Goal: Task Accomplishment & Management: Complete application form

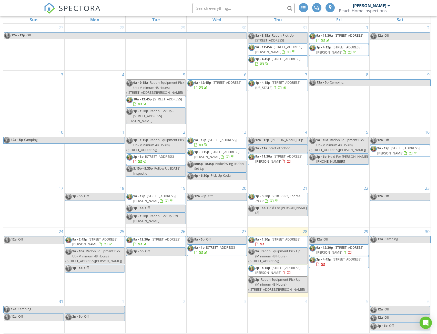
scroll to position [73, 0]
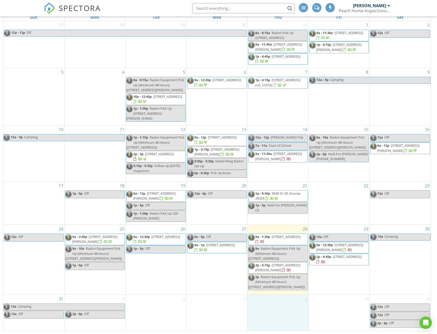
click at [287, 307] on div "4" at bounding box center [277, 313] width 61 height 36
click at [275, 291] on link "Event" at bounding box center [277, 292] width 26 height 8
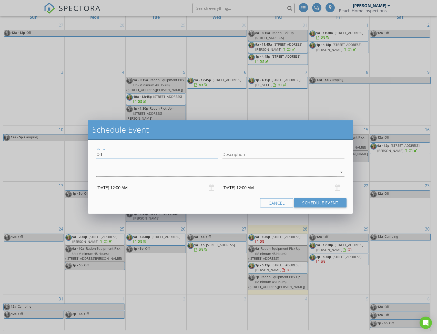
click at [115, 157] on input "Off" at bounding box center [157, 154] width 122 height 8
type input "O"
type input "216 [GEOGRAPHIC_DATA]"
click at [250, 152] on input "Description" at bounding box center [283, 154] width 122 height 8
type input "Finish the gas inspection and CL100"
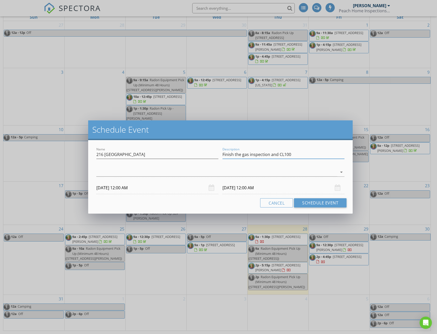
click at [142, 189] on input "09/04/2025 12:00 AM" at bounding box center [157, 188] width 122 height 13
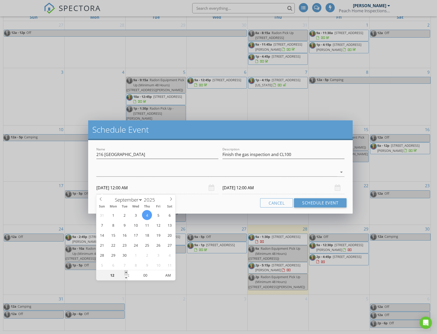
type input "01"
type input "09/04/2025 1:00 AM"
click at [125, 272] on span at bounding box center [126, 272] width 4 height 5
type input "02"
type input "09/04/2025 2:00 AM"
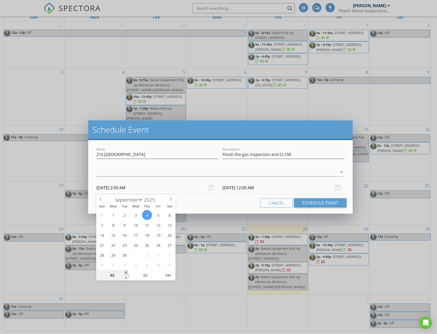
click at [125, 272] on span at bounding box center [126, 272] width 4 height 5
type input "03"
type input "09/04/2025 3:00 AM"
click at [125, 272] on span at bounding box center [126, 272] width 4 height 5
type input "04"
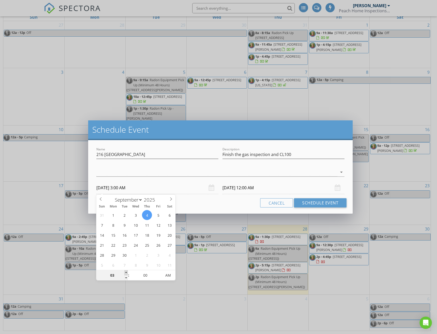
type input "09/04/2025 4:00 AM"
click at [125, 272] on span at bounding box center [126, 272] width 4 height 5
type input "09/05/2025 4:00 AM"
type input "09/04/2025 4:00 PM"
type input "09/05/2025 4:00 PM"
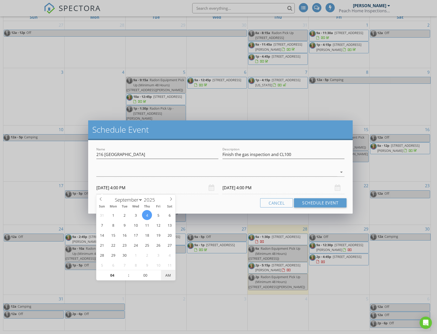
click at [172, 273] on span "AM" at bounding box center [168, 275] width 14 height 10
type input "05"
type input "09/04/2025 5:00 PM"
click at [125, 272] on span at bounding box center [126, 272] width 4 height 5
type input "09/05/2025 5:00 PM"
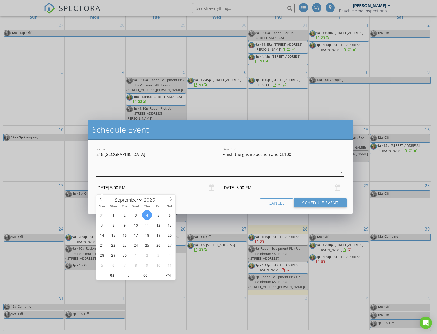
click at [262, 173] on div at bounding box center [216, 172] width 241 height 8
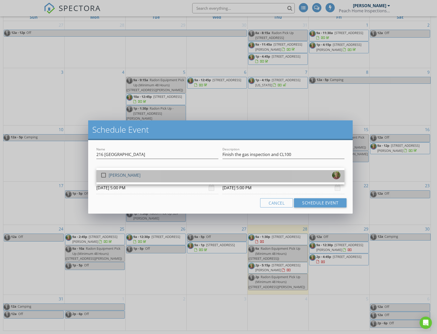
click at [256, 177] on div "check_box_outline_blank Travis Clarke" at bounding box center [220, 176] width 240 height 10
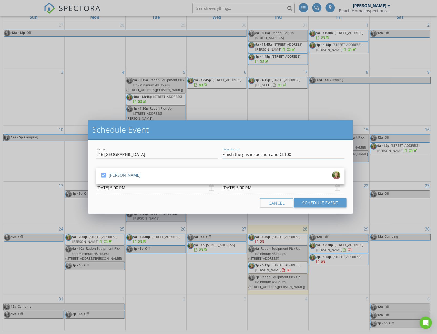
click at [298, 153] on input "Finish the gas inspection and CL100" at bounding box center [283, 154] width 122 height 8
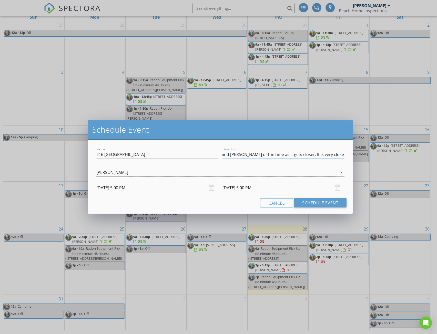
scroll to position [0, 79]
type input "Finish the gas inspection and CL100 Remind Tim of the time as it gets closer. I…"
click at [311, 202] on button "Schedule Event" at bounding box center [320, 202] width 52 height 9
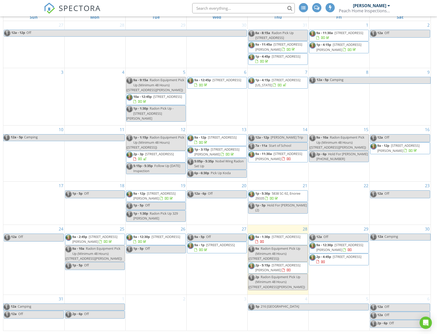
select select "8"
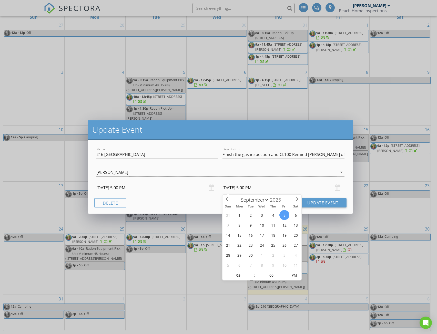
click at [263, 187] on input "09/05/2025 5:00 PM" at bounding box center [283, 188] width 122 height 13
type input "09/04/2025 5:00 PM"
type input "06"
type input "09/04/2025 6:00 PM"
click at [253, 271] on span at bounding box center [252, 272] width 4 height 5
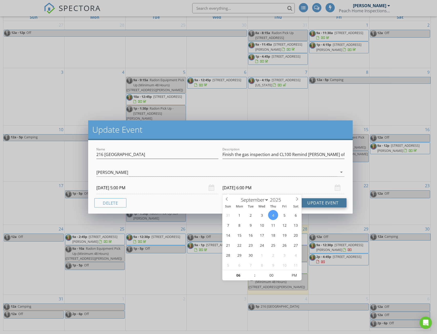
click at [325, 203] on button "Update Event" at bounding box center [322, 202] width 47 height 9
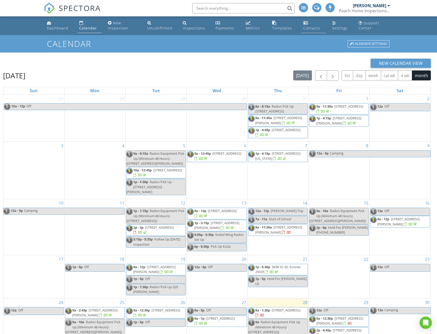
click at [310, 26] on div "Contacts" at bounding box center [311, 28] width 17 height 5
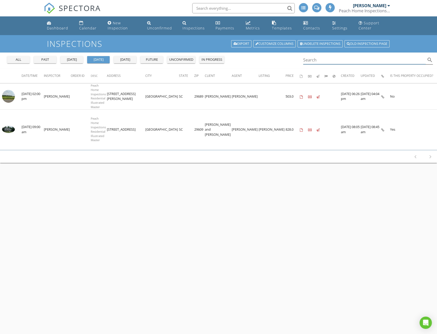
click at [331, 61] on input "Search" at bounding box center [364, 60] width 123 height 8
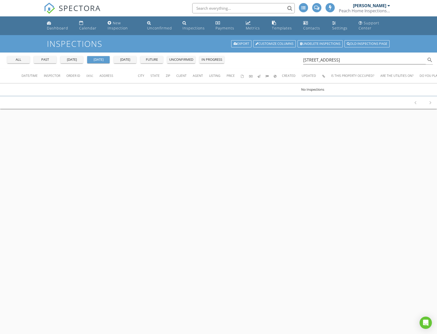
click at [17, 59] on div "all" at bounding box center [18, 59] width 18 height 5
click at [48, 59] on div "past" at bounding box center [45, 59] width 18 height 5
click at [346, 60] on input "110 Oak Creek Lane" at bounding box center [364, 60] width 123 height 8
click at [102, 75] on span "Address" at bounding box center [106, 75] width 14 height 4
click at [104, 76] on span "Address" at bounding box center [106, 75] width 14 height 4
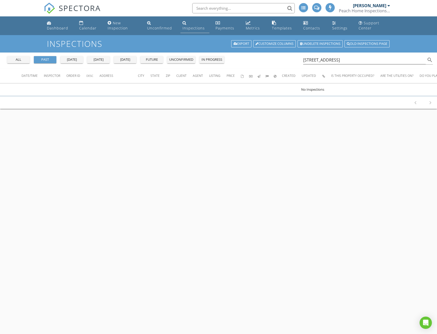
click at [186, 28] on div "Inspections" at bounding box center [193, 28] width 22 height 5
click at [428, 59] on icon "search" at bounding box center [429, 60] width 6 height 6
type input "110 Oak Creek Lane Greenville"
click at [57, 27] on div "Dashboard" at bounding box center [57, 28] width 21 height 5
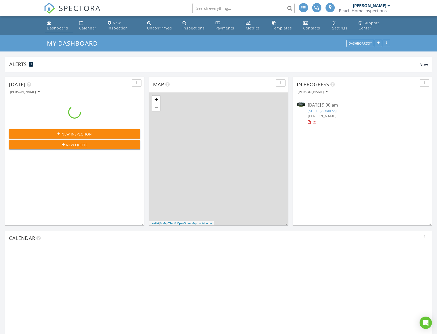
scroll to position [474, 445]
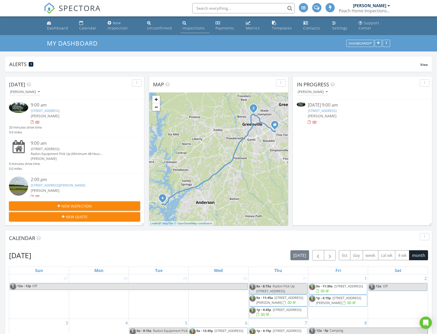
click at [192, 28] on div "Inspections" at bounding box center [193, 28] width 22 height 5
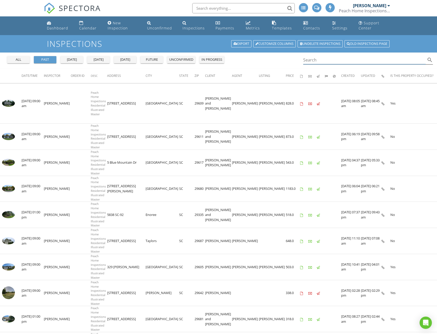
click at [325, 60] on input "Search" at bounding box center [364, 60] width 123 height 8
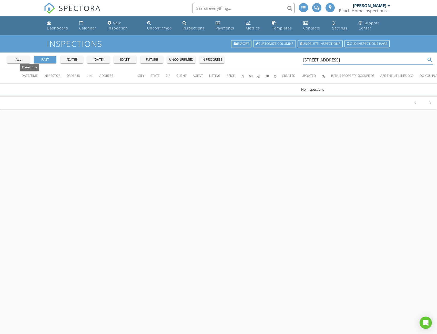
type input "[STREET_ADDRESS]"
click at [32, 77] on span "Date/Time" at bounding box center [30, 75] width 16 height 4
click at [53, 75] on span "Inspector" at bounding box center [56, 75] width 16 height 4
click at [74, 74] on span "Order ID" at bounding box center [77, 75] width 14 height 4
click at [114, 75] on span "Address" at bounding box center [110, 75] width 14 height 4
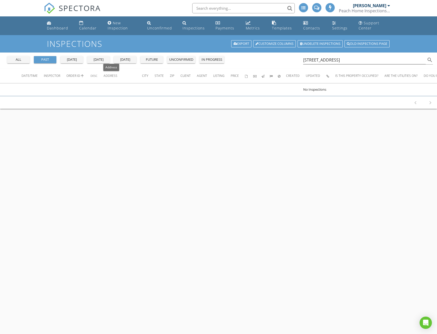
click at [113, 75] on span "Address" at bounding box center [110, 75] width 14 height 4
click at [21, 62] on button "all" at bounding box center [18, 59] width 23 height 7
click at [190, 29] on div "Inspections" at bounding box center [193, 28] width 22 height 5
click at [193, 27] on div "Inspections" at bounding box center [193, 28] width 22 height 5
click at [370, 46] on link "Old inspections page" at bounding box center [366, 43] width 45 height 7
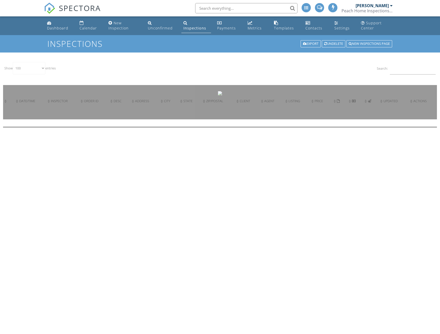
select select "100"
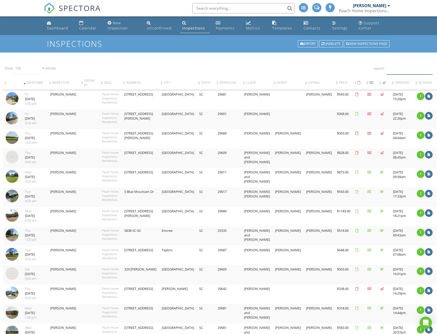
click at [392, 68] on input "Search:" at bounding box center [409, 68] width 46 height 13
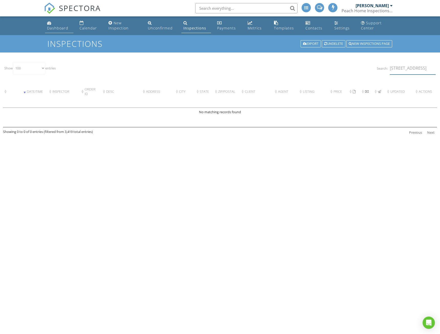
type input "[STREET_ADDRESS]"
click at [56, 29] on div "Dashboard" at bounding box center [57, 28] width 21 height 5
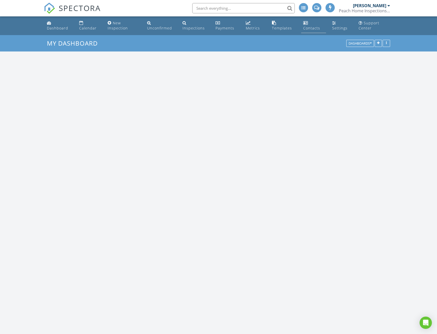
scroll to position [474, 445]
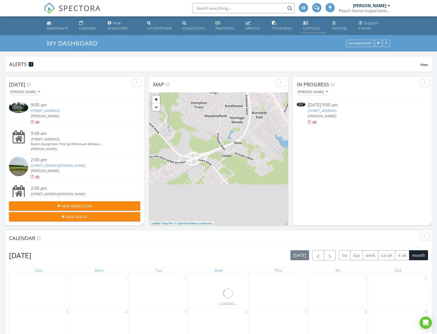
click at [308, 30] on div "Contacts" at bounding box center [311, 28] width 17 height 5
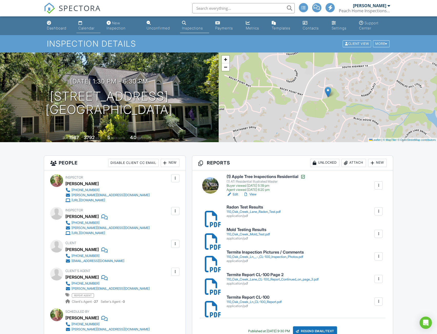
click at [87, 29] on div "Calendar" at bounding box center [86, 28] width 16 height 4
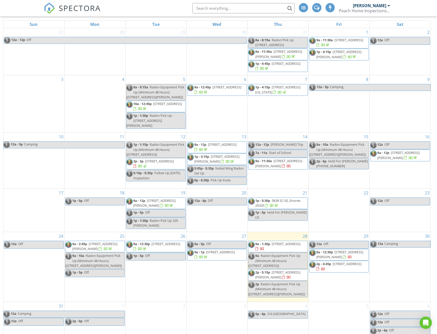
scroll to position [73, 0]
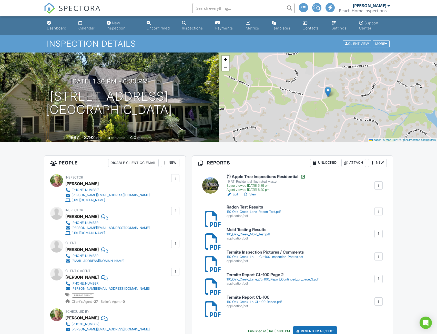
click at [113, 29] on div "New Inspection" at bounding box center [116, 25] width 19 height 9
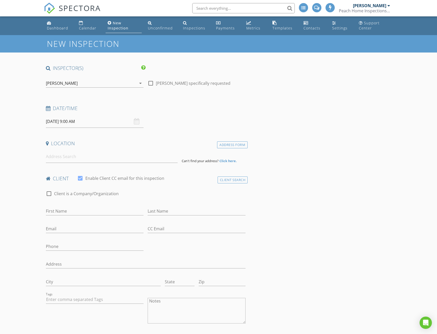
click at [91, 124] on input "[DATE] 9:00 AM" at bounding box center [95, 121] width 98 height 13
select select "8"
type input "[DATE] 9:00 AM"
click at [63, 157] on input at bounding box center [112, 156] width 132 height 13
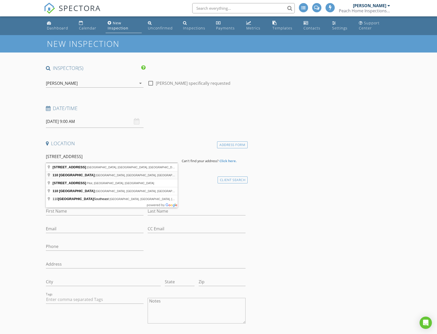
type input "[STREET_ADDRESS]"
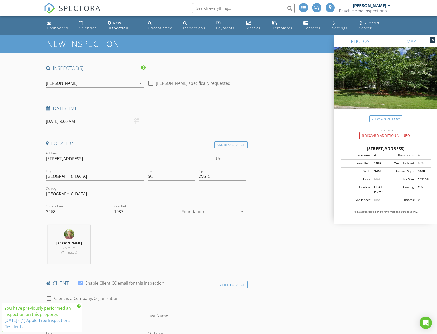
click at [215, 211] on div at bounding box center [210, 211] width 57 height 8
click at [196, 251] on div "Crawlspace" at bounding box center [214, 250] width 56 height 6
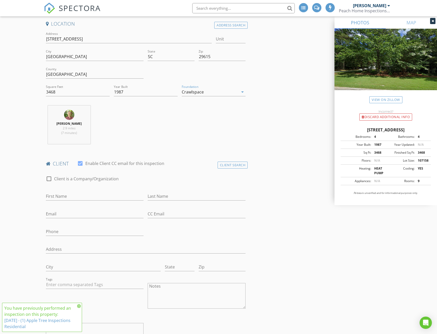
scroll to position [239, 0]
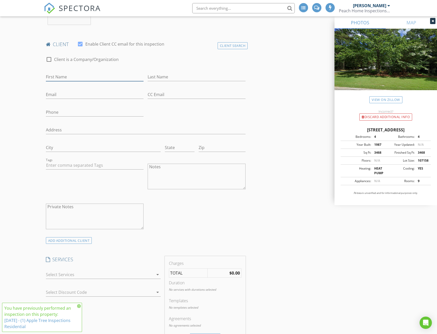
click at [68, 75] on input "First Name" at bounding box center [95, 77] width 98 height 8
type input "[PERSON_NAME]"
click at [175, 77] on input "Last Name" at bounding box center [197, 77] width 98 height 8
type input "Powers"
click at [66, 94] on input "Email" at bounding box center [95, 94] width 98 height 8
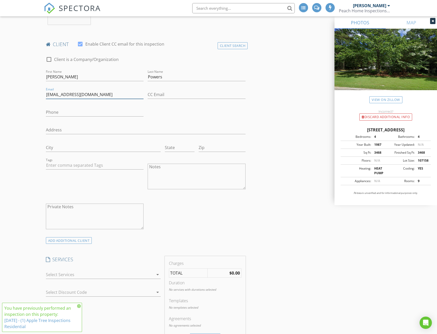
type input "[EMAIL_ADDRESS][DOMAIN_NAME]"
click at [63, 112] on input "Phone" at bounding box center [95, 112] width 98 height 8
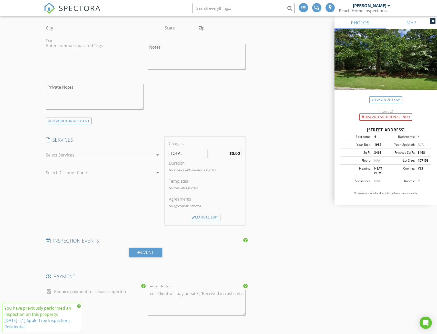
type input "864-360-0004"
click at [157, 154] on icon "arrow_drop_down" at bounding box center [157, 155] width 6 height 6
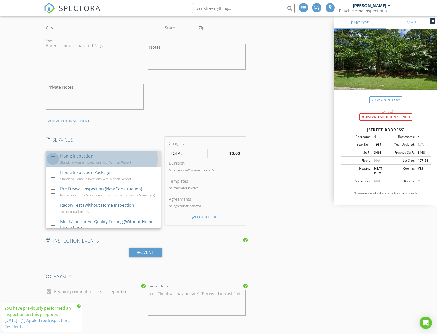
click at [52, 159] on div at bounding box center [53, 158] width 9 height 9
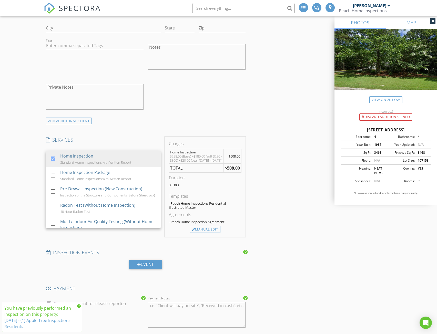
click at [272, 185] on div "INSPECTOR(S) check_box Travis Clarke PRIMARY Travis Clarke arrow_drop_down chec…" at bounding box center [218, 229] width 349 height 1046
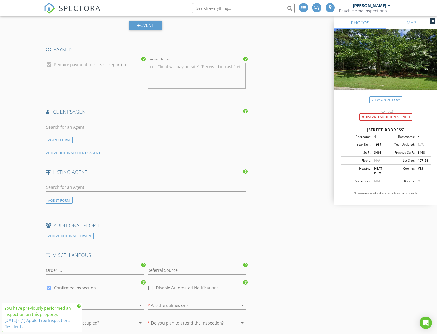
scroll to position [478, 0]
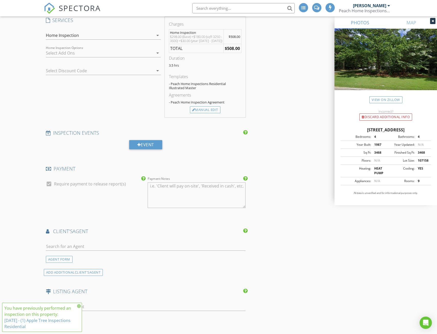
click at [157, 53] on icon "arrow_drop_down" at bounding box center [157, 53] width 6 height 6
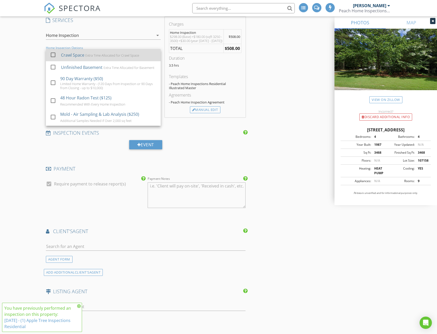
click at [54, 55] on div at bounding box center [53, 54] width 9 height 9
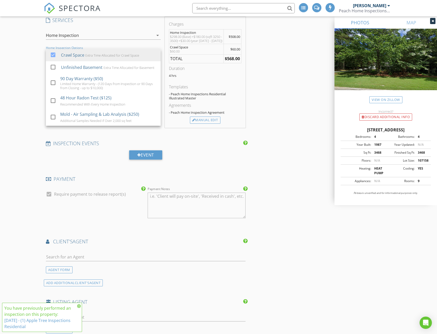
click at [268, 118] on div "INSPECTOR(S) check_box Travis Clarke PRIMARY Travis Clarke arrow_drop_down chec…" at bounding box center [218, 115] width 349 height 1056
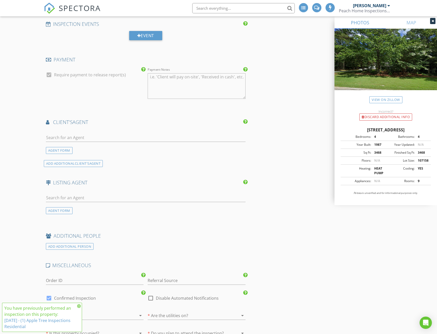
scroll to position [717, 0]
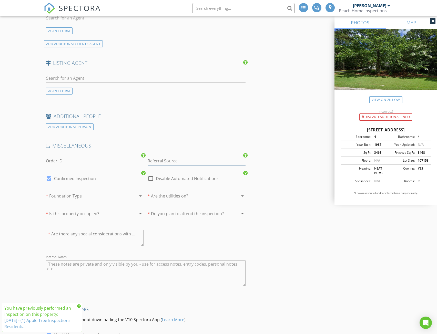
click at [157, 160] on input "Referral Source" at bounding box center [197, 161] width 98 height 8
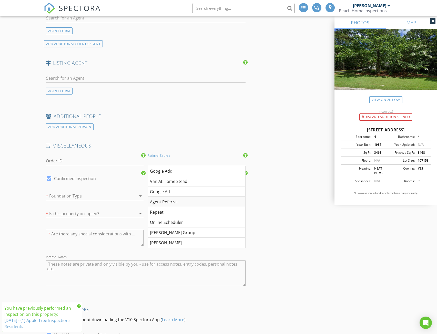
click at [181, 203] on div "Agent Referral" at bounding box center [196, 202] width 97 height 10
type input "Agent Referral"
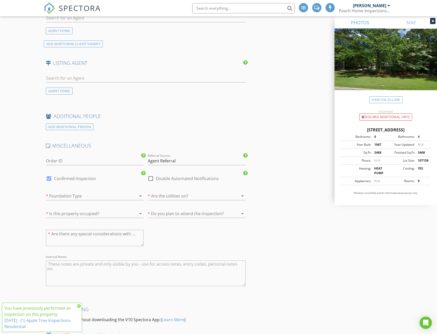
click at [79, 196] on div at bounding box center [87, 196] width 83 height 8
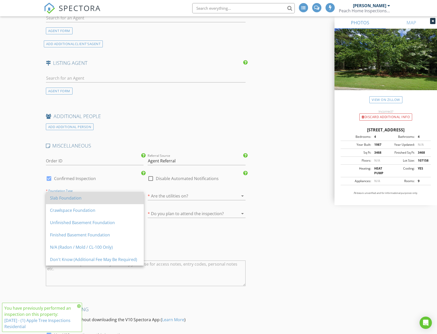
click at [65, 197] on div "Slab Foundation" at bounding box center [95, 198] width 90 height 6
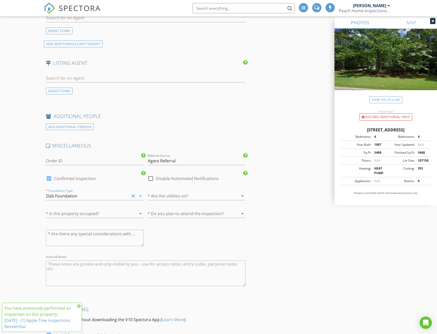
click at [178, 198] on div at bounding box center [189, 196] width 83 height 8
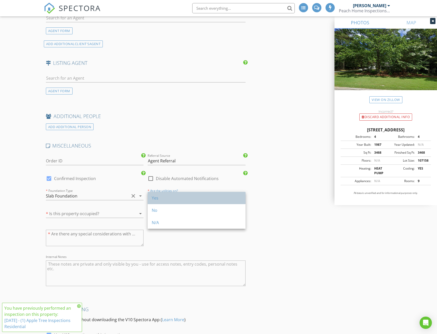
click at [159, 196] on div "Yes" at bounding box center [197, 198] width 90 height 6
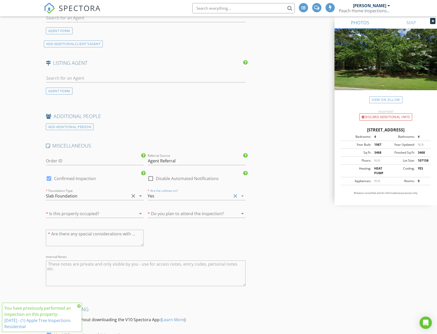
click at [109, 214] on div at bounding box center [87, 213] width 83 height 8
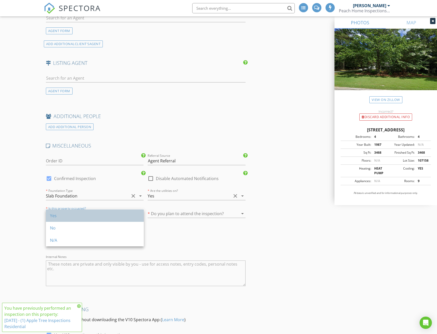
click at [55, 214] on div "Yes" at bounding box center [95, 216] width 90 height 6
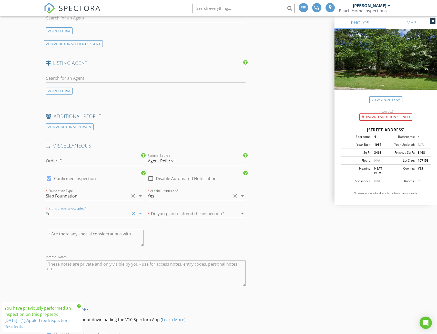
click at [173, 214] on div at bounding box center [189, 213] width 83 height 8
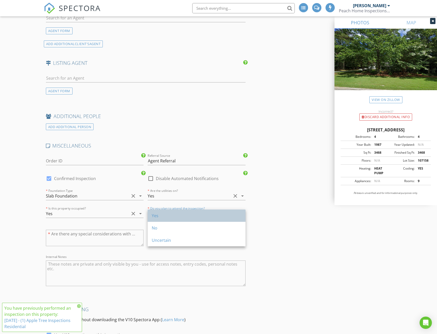
click at [161, 216] on div "Yes" at bounding box center [197, 216] width 90 height 6
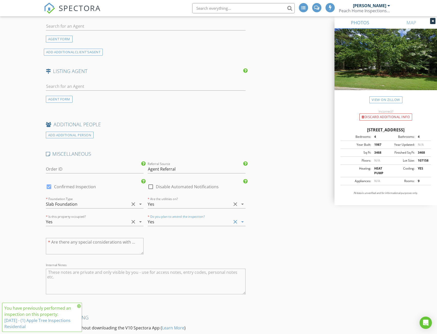
scroll to position [725, 0]
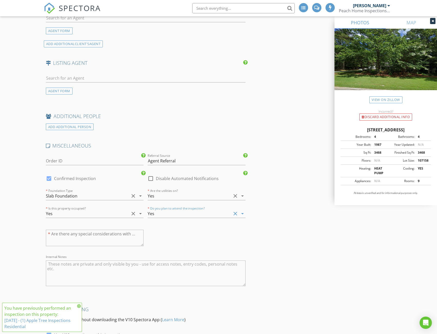
click at [62, 236] on textarea at bounding box center [95, 238] width 98 height 16
type textarea "No"
click at [54, 269] on textarea "To enrich screen reader interactions, please activate Accessibility in Grammarl…" at bounding box center [146, 273] width 200 height 26
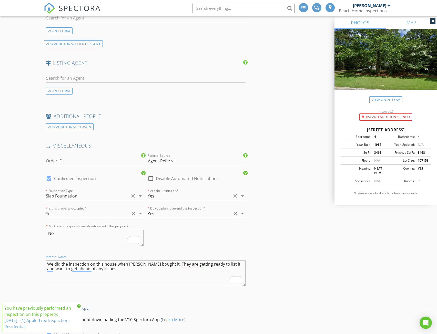
type textarea "We did the inspection on this house when Judson bought it. They are getting rea…"
click at [78, 307] on icon at bounding box center [79, 306] width 4 height 4
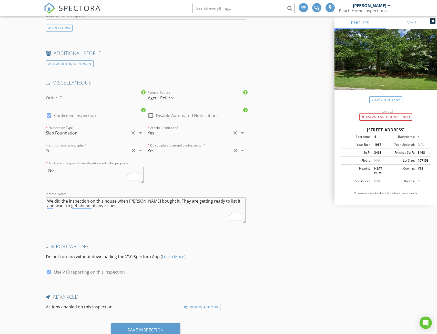
scroll to position [807, 0]
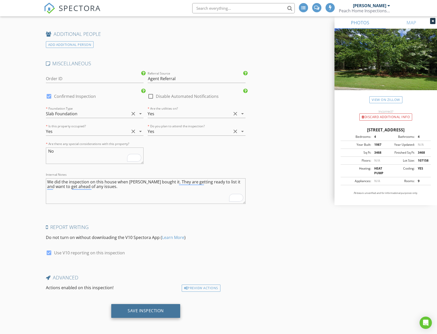
click at [146, 310] on div "Save Inspection" at bounding box center [146, 310] width 36 height 5
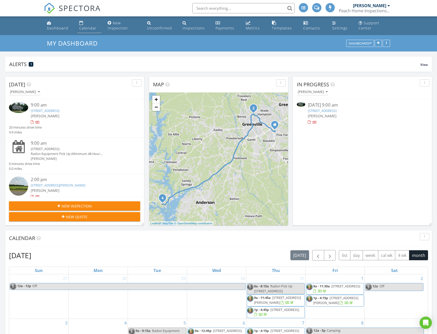
click at [83, 29] on div "Calendar" at bounding box center [87, 28] width 17 height 5
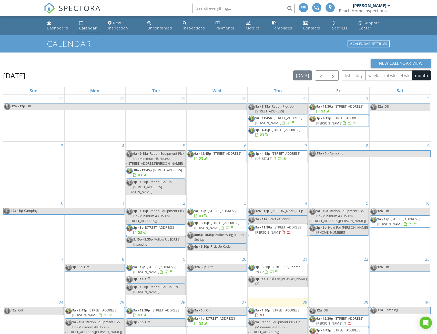
click at [316, 9] on span at bounding box center [316, 7] width 5 height 5
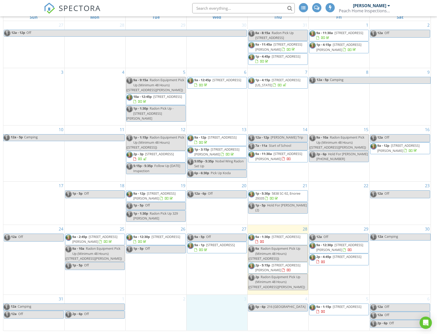
click at [219, 309] on div "3" at bounding box center [216, 313] width 61 height 36
click at [216, 296] on link "Event" at bounding box center [216, 295] width 26 height 8
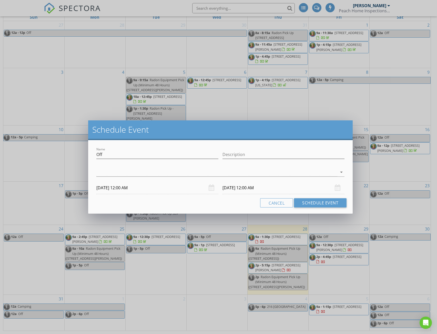
click at [260, 189] on input "[DATE] 12:00 AM" at bounding box center [283, 188] width 122 height 13
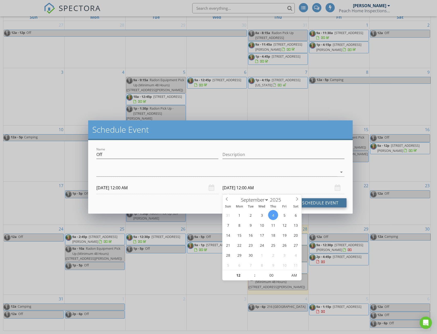
click at [328, 204] on button "Schedule Event" at bounding box center [320, 202] width 52 height 9
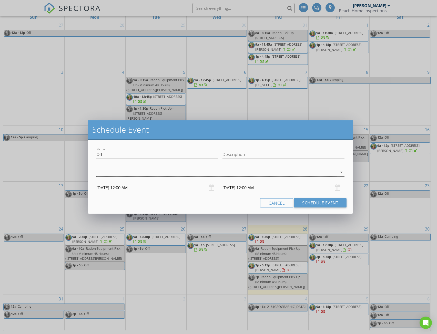
click at [342, 174] on icon "arrow_drop_down" at bounding box center [341, 172] width 6 height 6
click at [126, 177] on div "[PERSON_NAME]" at bounding box center [125, 175] width 32 height 8
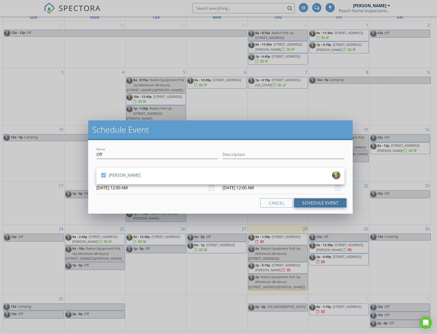
click at [315, 203] on button "Schedule Event" at bounding box center [320, 202] width 52 height 9
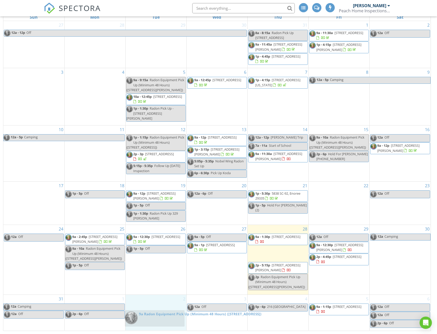
click at [154, 317] on body "SPECTORA [PERSON_NAME] Peach Home Inspections LLC Role: Inspector Change Role D…" at bounding box center [218, 130] width 437 height 407
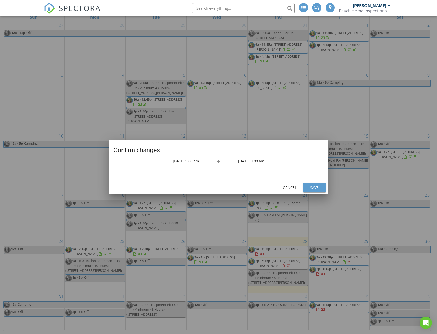
click at [311, 185] on div "Save" at bounding box center [314, 187] width 14 height 5
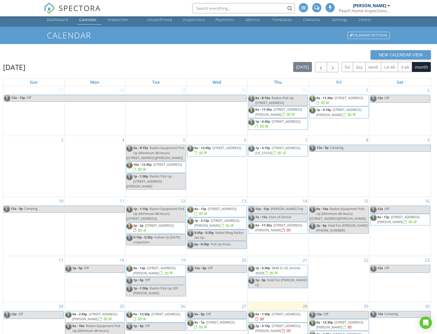
scroll to position [0, 0]
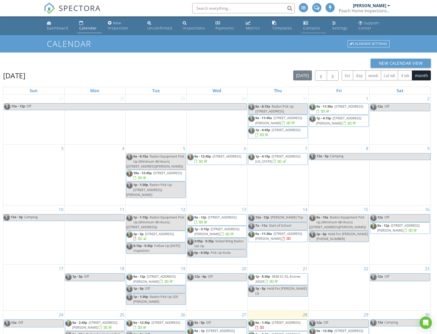
click at [304, 26] on div "Contacts" at bounding box center [311, 28] width 17 height 5
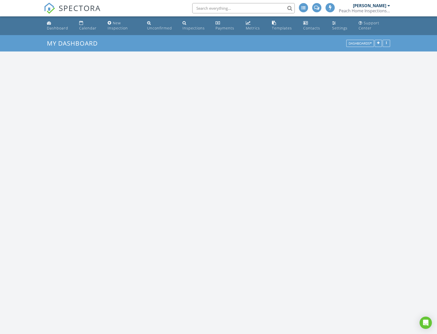
scroll to position [474, 445]
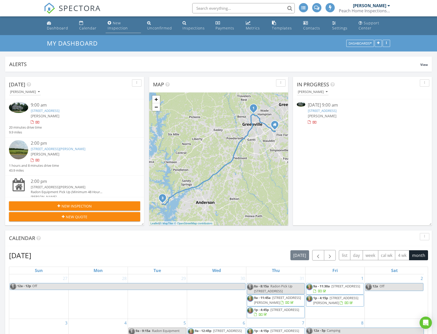
click at [116, 28] on div "New Inspection" at bounding box center [118, 25] width 20 height 10
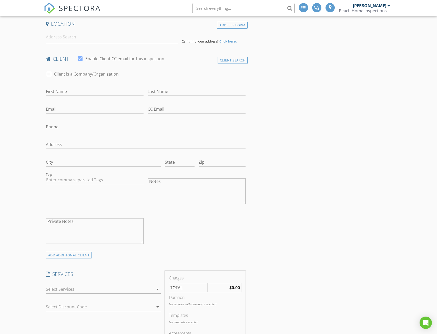
scroll to position [239, 0]
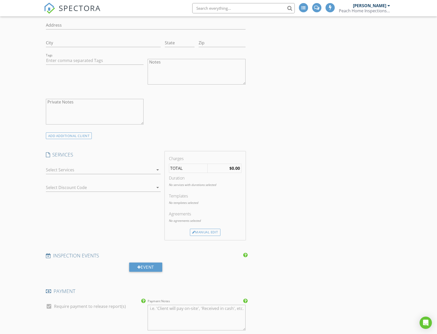
click at [156, 169] on icon "arrow_drop_down" at bounding box center [157, 170] width 6 height 6
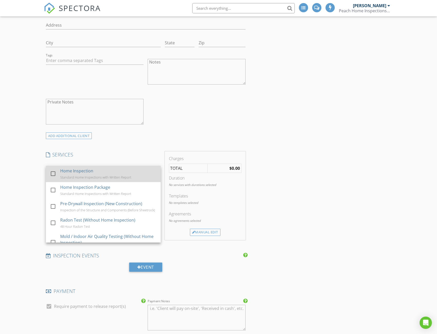
click at [77, 172] on div "Home Inspection" at bounding box center [76, 171] width 33 height 6
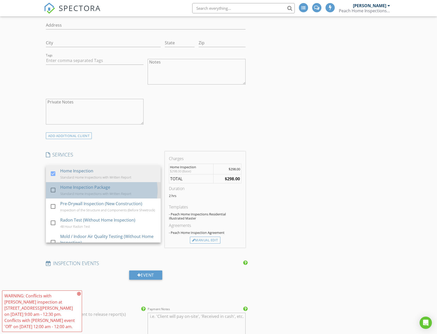
click at [100, 192] on div "Standard Home Inspections with Written Report" at bounding box center [95, 194] width 71 height 4
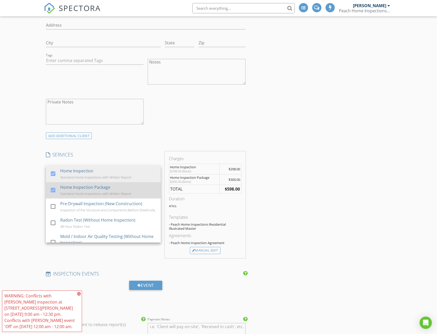
click at [54, 188] on div at bounding box center [53, 190] width 9 height 9
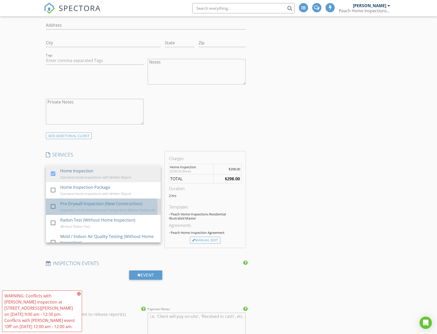
click at [96, 208] on div "Inspection of the Structure and Components (Before Sheetrock)" at bounding box center [107, 210] width 94 height 4
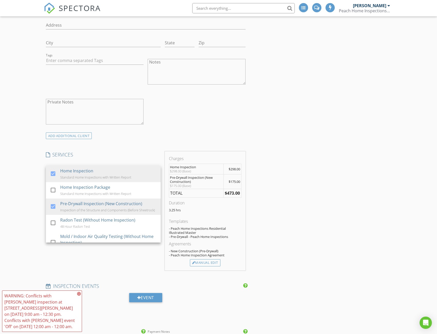
scroll to position [359, 0]
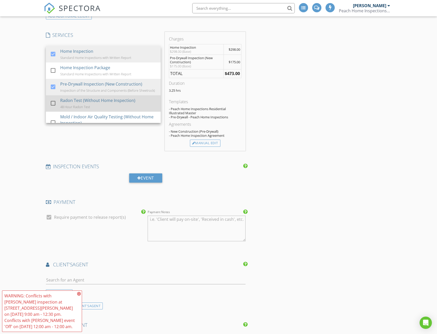
click at [92, 108] on div "Radon Test (Without Home Inspection) 48 Hour Radon Test" at bounding box center [108, 103] width 96 height 16
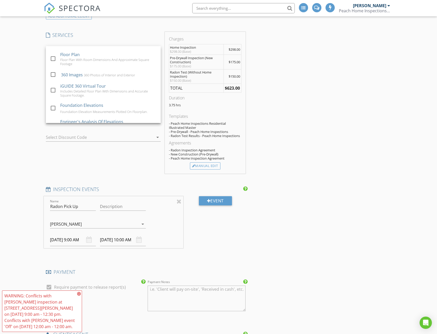
scroll to position [362, 0]
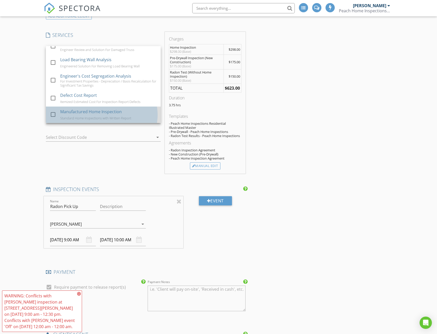
click at [89, 114] on div "Manufactured Home Inspection" at bounding box center [90, 112] width 61 height 6
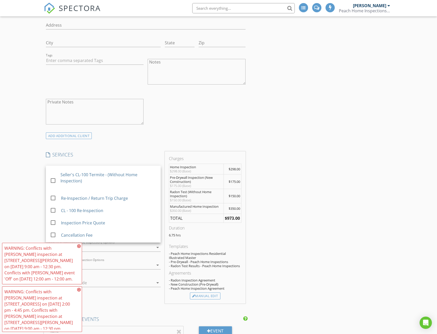
scroll to position [0, 0]
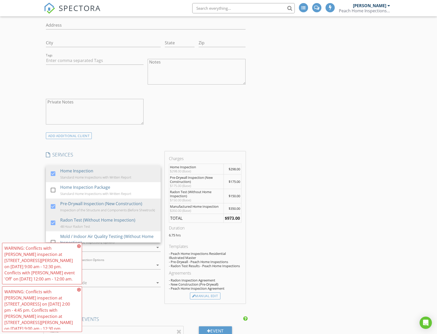
click at [80, 247] on icon at bounding box center [79, 246] width 4 height 4
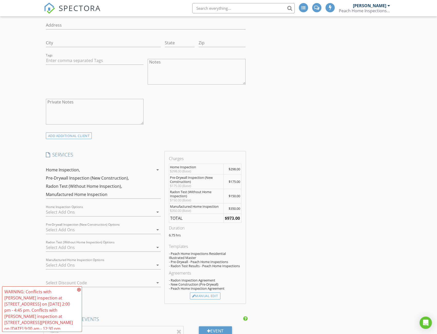
click at [80, 291] on icon at bounding box center [79, 290] width 4 height 4
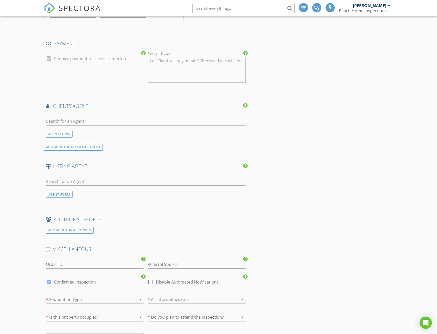
scroll to position [717, 0]
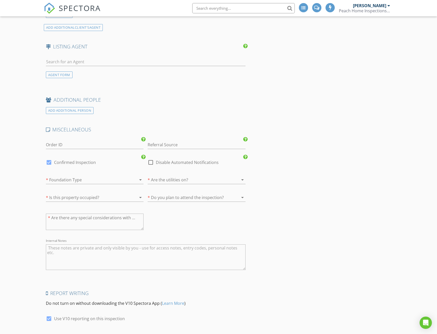
click at [86, 180] on div at bounding box center [87, 180] width 83 height 8
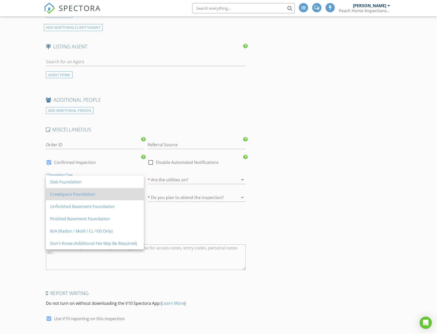
click at [71, 192] on div "Crawlspace Foundation" at bounding box center [95, 194] width 90 height 6
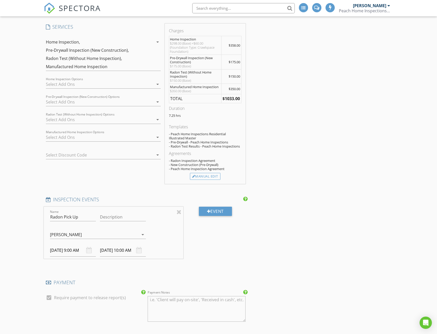
scroll to position [247, 0]
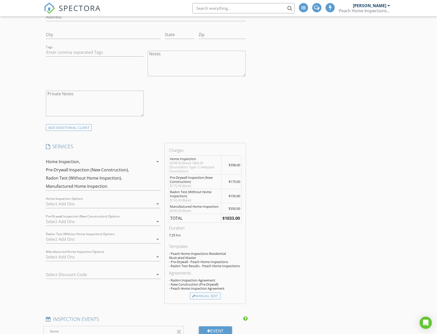
click at [157, 160] on icon "arrow_drop_down" at bounding box center [157, 162] width 6 height 6
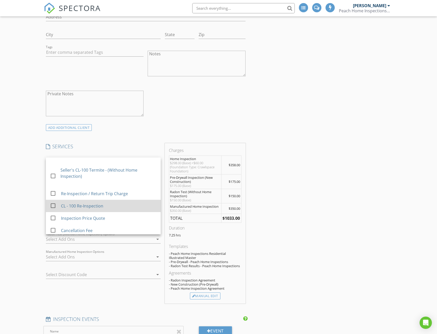
scroll to position [0, 0]
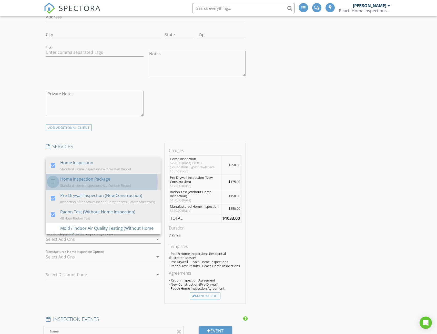
click at [52, 181] on div at bounding box center [53, 181] width 9 height 9
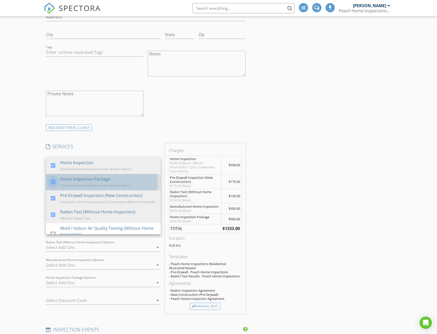
click at [52, 181] on div at bounding box center [53, 181] width 9 height 9
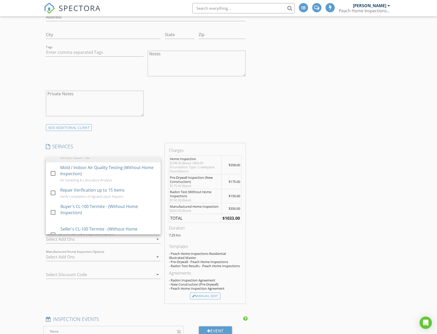
scroll to position [61, 0]
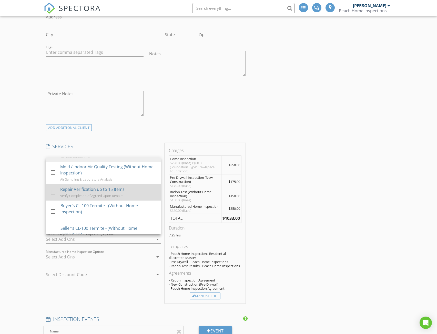
click at [55, 195] on div at bounding box center [53, 192] width 9 height 9
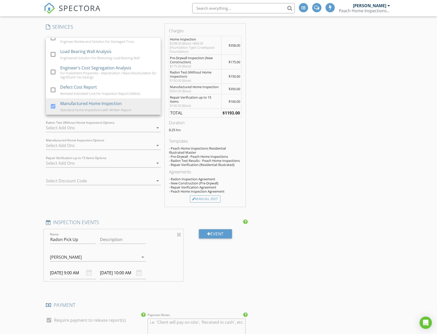
scroll to position [247, 0]
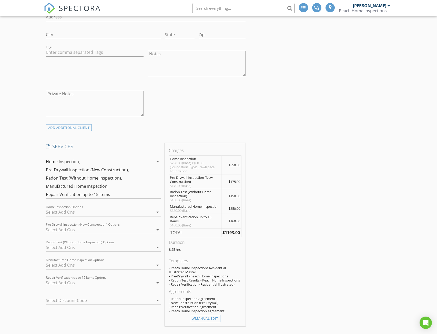
click at [86, 210] on div at bounding box center [100, 212] width 108 height 8
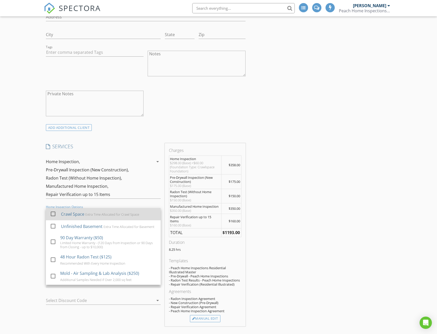
click at [52, 213] on div at bounding box center [53, 213] width 9 height 9
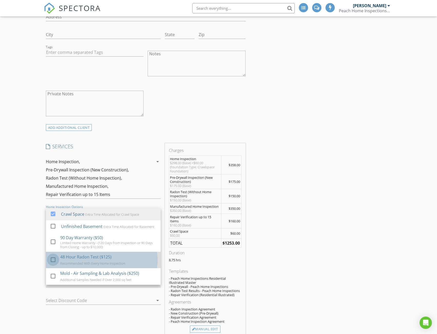
click at [52, 262] on div at bounding box center [53, 259] width 9 height 9
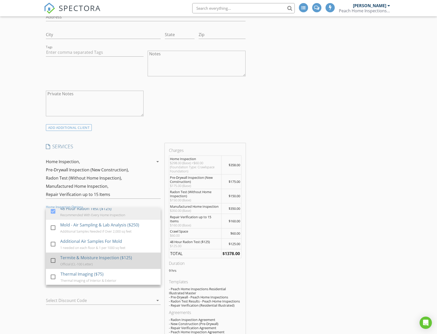
scroll to position [51, 0]
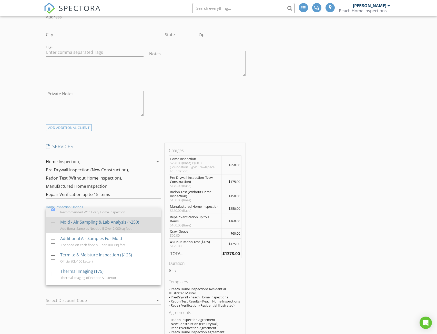
click at [53, 228] on div at bounding box center [53, 224] width 9 height 9
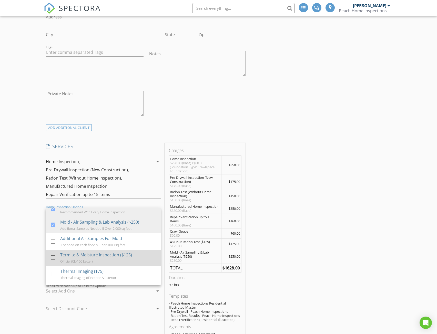
click at [53, 261] on div at bounding box center [53, 257] width 9 height 9
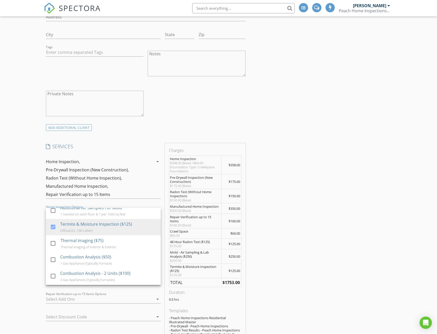
scroll to position [92, 0]
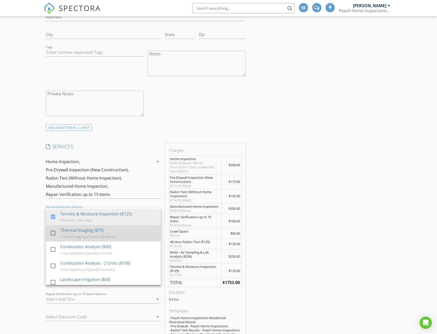
click at [53, 236] on div at bounding box center [53, 233] width 9 height 9
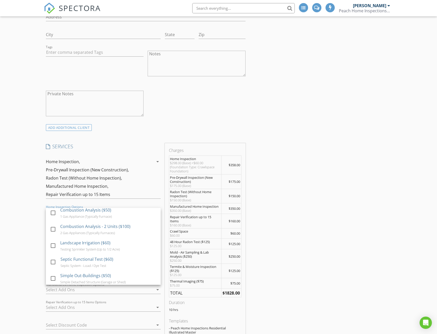
scroll to position [133, 0]
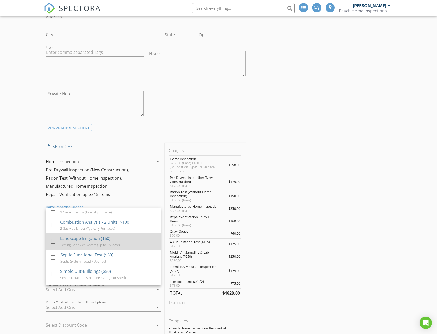
click at [54, 243] on div at bounding box center [53, 241] width 9 height 9
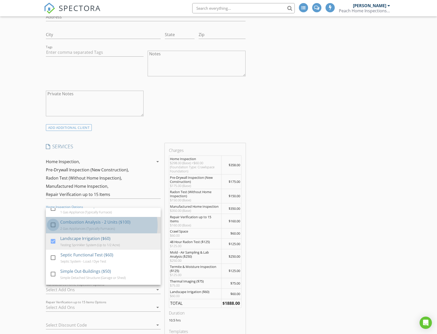
click at [54, 229] on div at bounding box center [53, 224] width 9 height 9
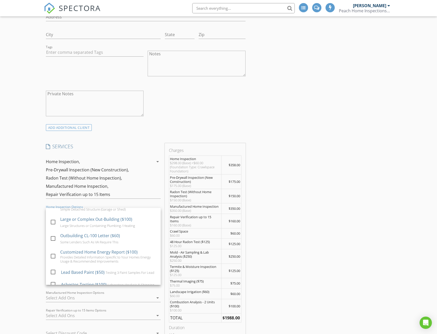
scroll to position [205, 0]
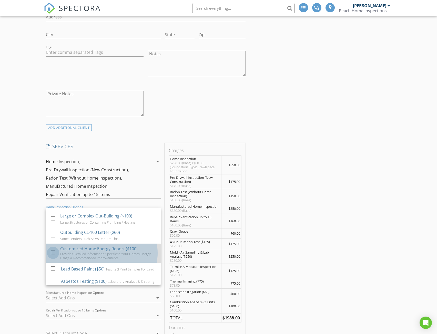
click at [53, 257] on div at bounding box center [53, 252] width 9 height 9
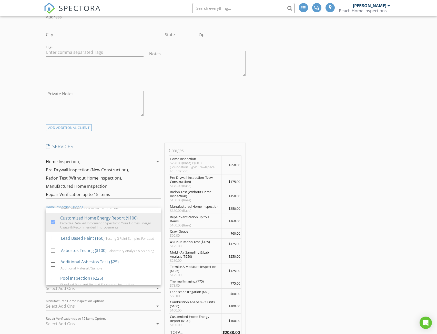
scroll to position [246, 0]
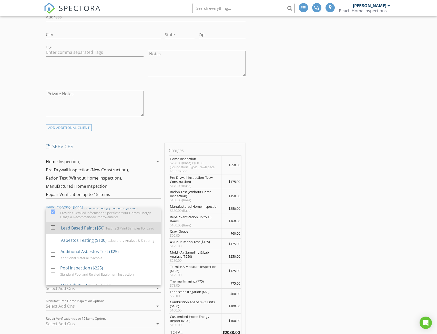
click at [54, 231] on div at bounding box center [53, 227] width 9 height 9
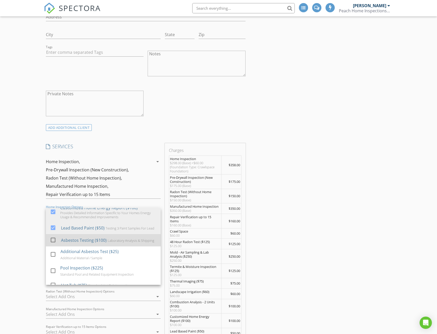
click at [54, 244] on div at bounding box center [53, 240] width 9 height 9
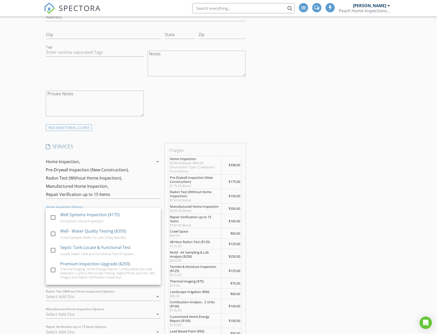
scroll to position [338, 0]
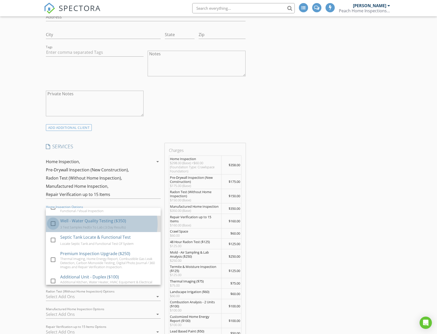
click at [53, 228] on div at bounding box center [53, 223] width 9 height 9
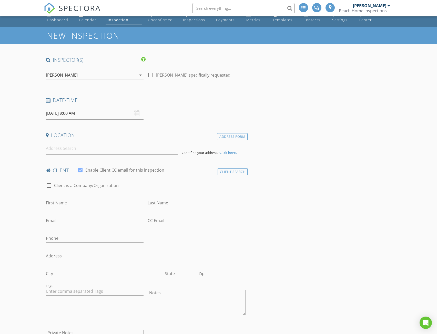
scroll to position [0, 0]
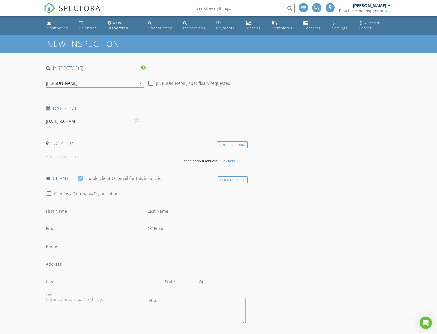
click at [82, 28] on div "Calendar" at bounding box center [87, 28] width 17 height 5
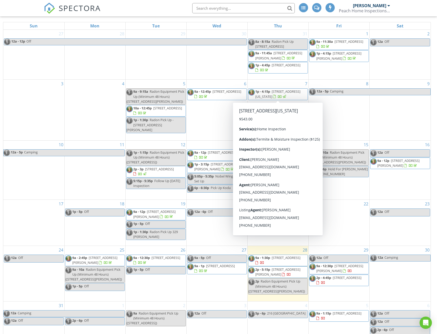
scroll to position [73, 0]
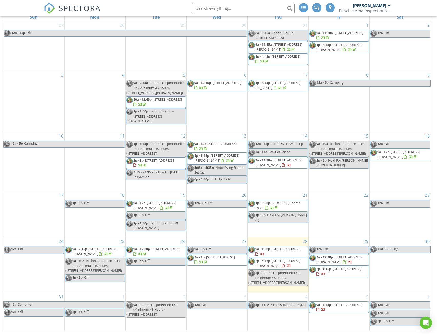
click at [270, 262] on span "[STREET_ADDRESS][PERSON_NAME]" at bounding box center [277, 262] width 45 height 9
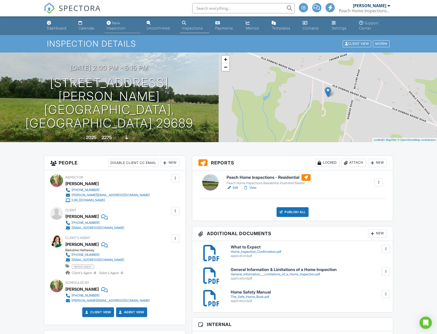
click at [122, 29] on div "New Inspection" at bounding box center [116, 25] width 19 height 9
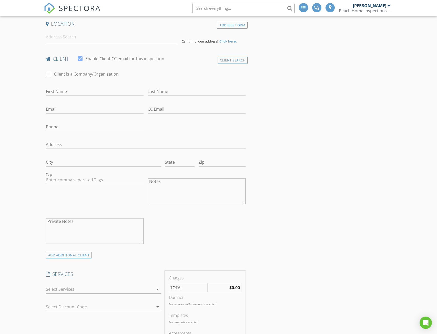
scroll to position [239, 0]
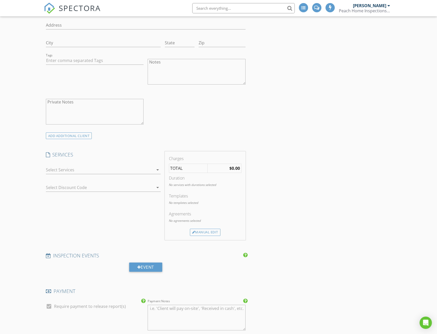
click at [143, 172] on div at bounding box center [100, 170] width 108 height 8
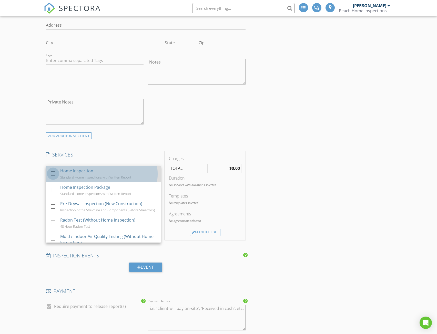
click at [54, 175] on div at bounding box center [53, 173] width 9 height 9
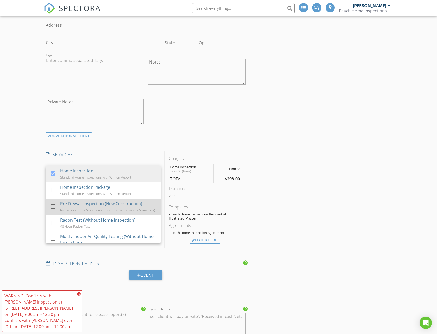
click at [105, 208] on div "Inspection of the Structure and Components (Before Sheetrock)" at bounding box center [107, 210] width 94 height 4
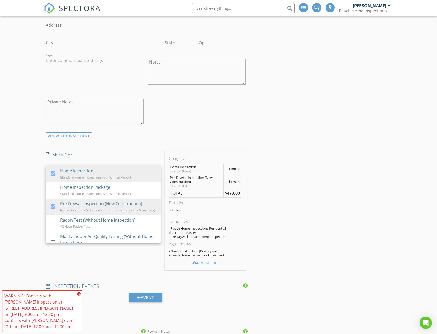
click at [107, 254] on div "SERVICES check_box Home Inspection Standard Home Inspections with Written Repor…" at bounding box center [103, 210] width 119 height 119
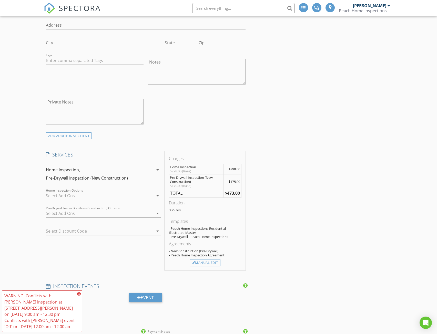
click at [158, 196] on icon "arrow_drop_down" at bounding box center [157, 196] width 6 height 6
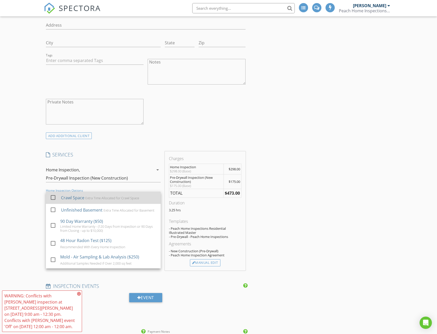
click at [109, 197] on div "Extra Time Allocated for Crawl Space" at bounding box center [112, 198] width 54 height 4
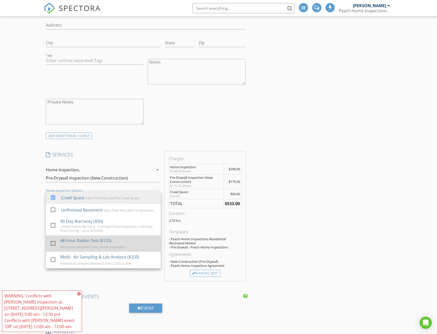
click at [103, 244] on div "48 Hour Radon Test ($125)" at bounding box center [85, 240] width 51 height 6
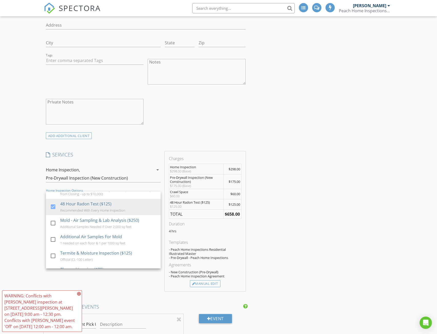
scroll to position [51, 0]
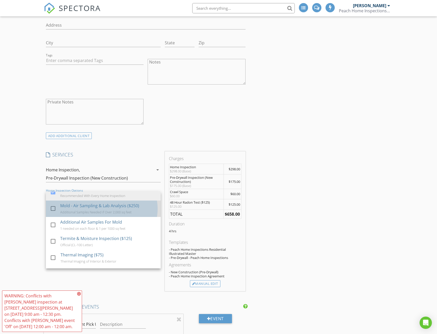
click at [108, 214] on div "Additional Samples Needed if Over 2,000 sq feet" at bounding box center [95, 212] width 71 height 4
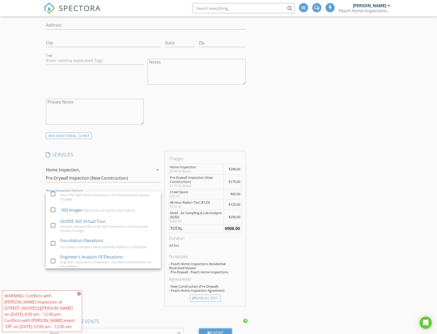
scroll to position [498, 0]
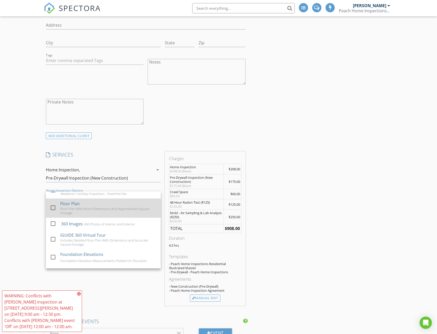
click at [69, 207] on div "Floor Plan" at bounding box center [69, 204] width 19 height 6
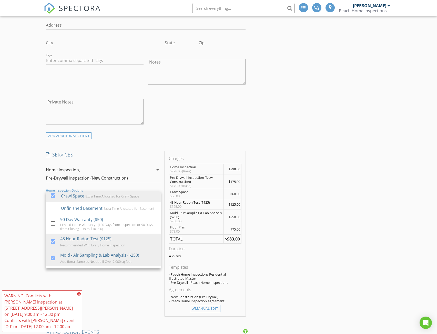
scroll to position [0, 0]
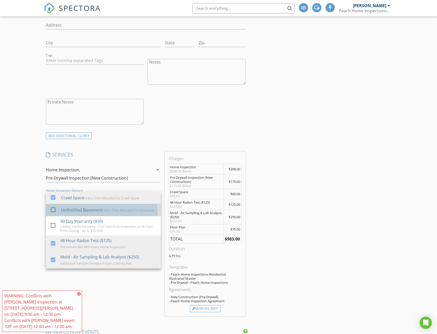
click at [89, 213] on div "Unfinished Basement Extra Time Allocated for Basement" at bounding box center [109, 210] width 96 height 10
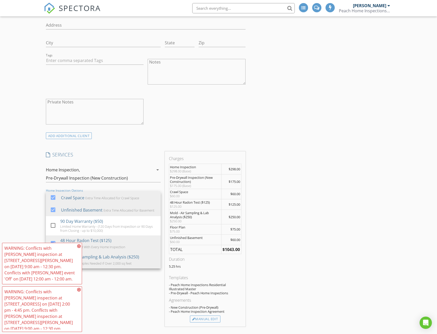
click at [79, 246] on icon at bounding box center [79, 246] width 4 height 4
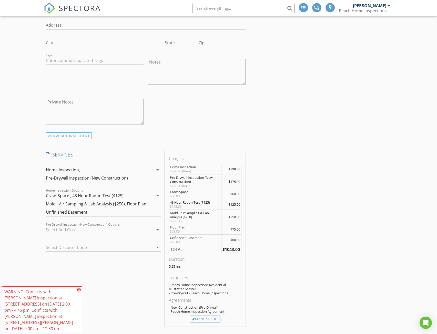
click at [80, 290] on icon at bounding box center [79, 290] width 4 height 4
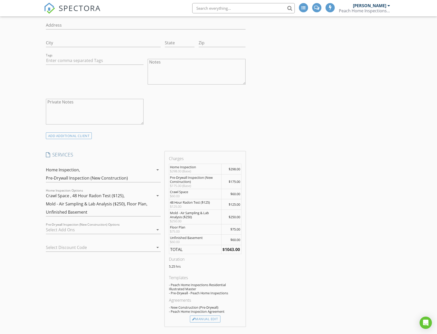
click at [158, 195] on icon "arrow_drop_down" at bounding box center [157, 196] width 6 height 6
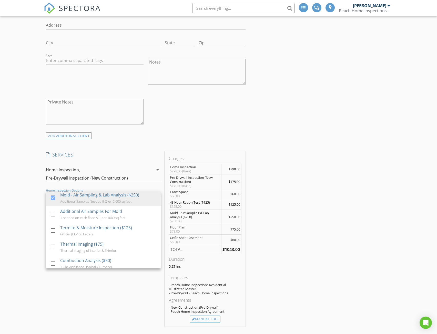
scroll to position [72, 0]
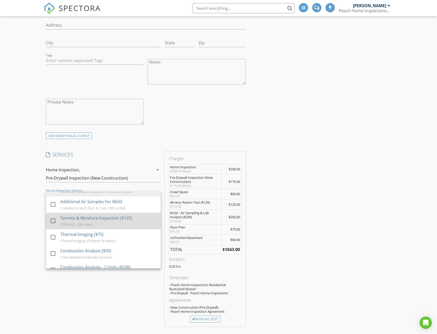
click at [103, 221] on div "Termite & Moisture Inspection ($125)" at bounding box center [96, 218] width 72 height 6
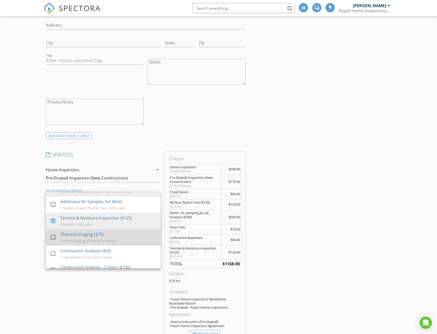
click at [96, 242] on div "Thermal Imaging ($75) Thermal Imaging of Interior & Exterior" at bounding box center [108, 237] width 96 height 16
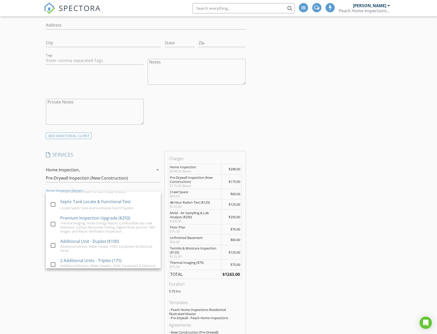
scroll to position [369, 0]
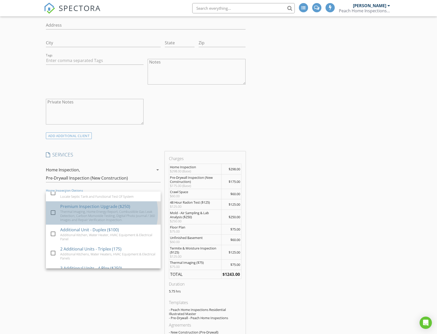
drag, startPoint x: 60, startPoint y: 214, endPoint x: 123, endPoint y: 226, distance: 65.0
click at [123, 225] on div "check_box_outline_blank Premium Inspection Upgrade ($250) Thermal Imaging, Home…" at bounding box center [103, 212] width 107 height 23
drag, startPoint x: 120, startPoint y: 223, endPoint x: 66, endPoint y: 220, distance: 53.6
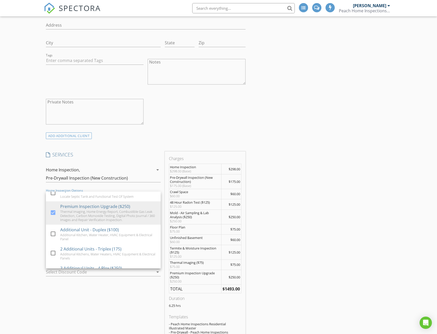
drag, startPoint x: 66, startPoint y: 220, endPoint x: 325, endPoint y: 152, distance: 267.1
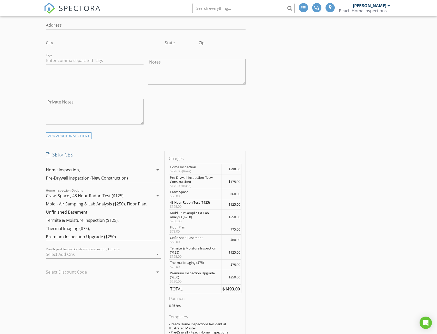
click at [112, 237] on div "Premium Inspection Upgrade ($250)" at bounding box center [81, 236] width 70 height 5
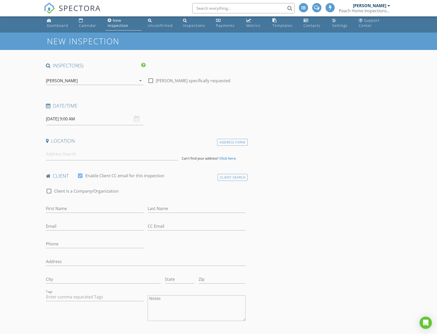
scroll to position [0, 0]
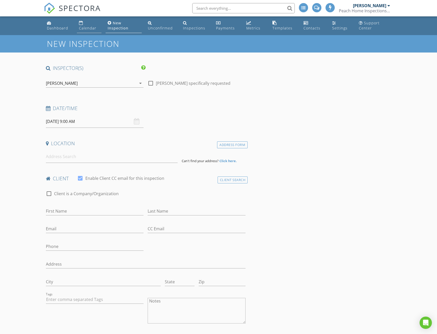
click at [90, 29] on div "Calendar" at bounding box center [87, 28] width 17 height 5
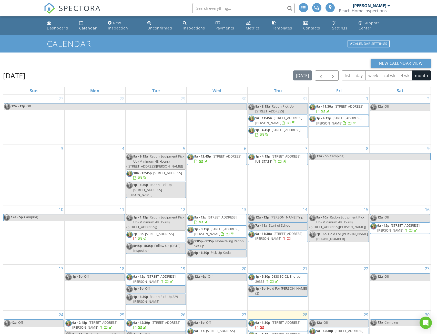
click at [314, 9] on span at bounding box center [316, 7] width 5 height 5
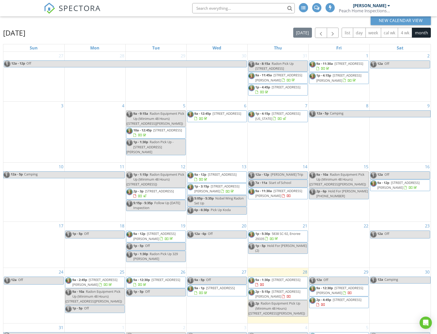
scroll to position [73, 0]
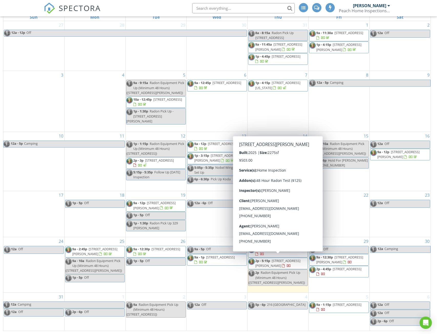
click at [275, 264] on span "[STREET_ADDRESS][PERSON_NAME]" at bounding box center [277, 262] width 45 height 9
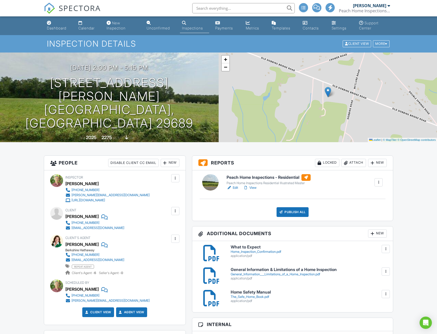
click at [101, 246] on div at bounding box center [103, 244] width 5 height 8
